Goal: Information Seeking & Learning: Learn about a topic

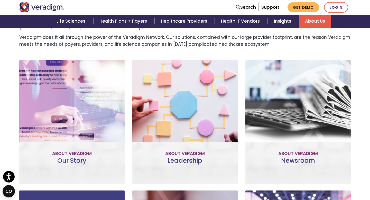
scroll to position [177, 0]
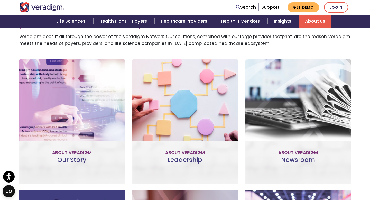
click at [68, 157] on div "Our Story Improve patient and provider access, help accelerate research, and un…" at bounding box center [71, 121] width 105 height 124
